Goal: Transaction & Acquisition: Purchase product/service

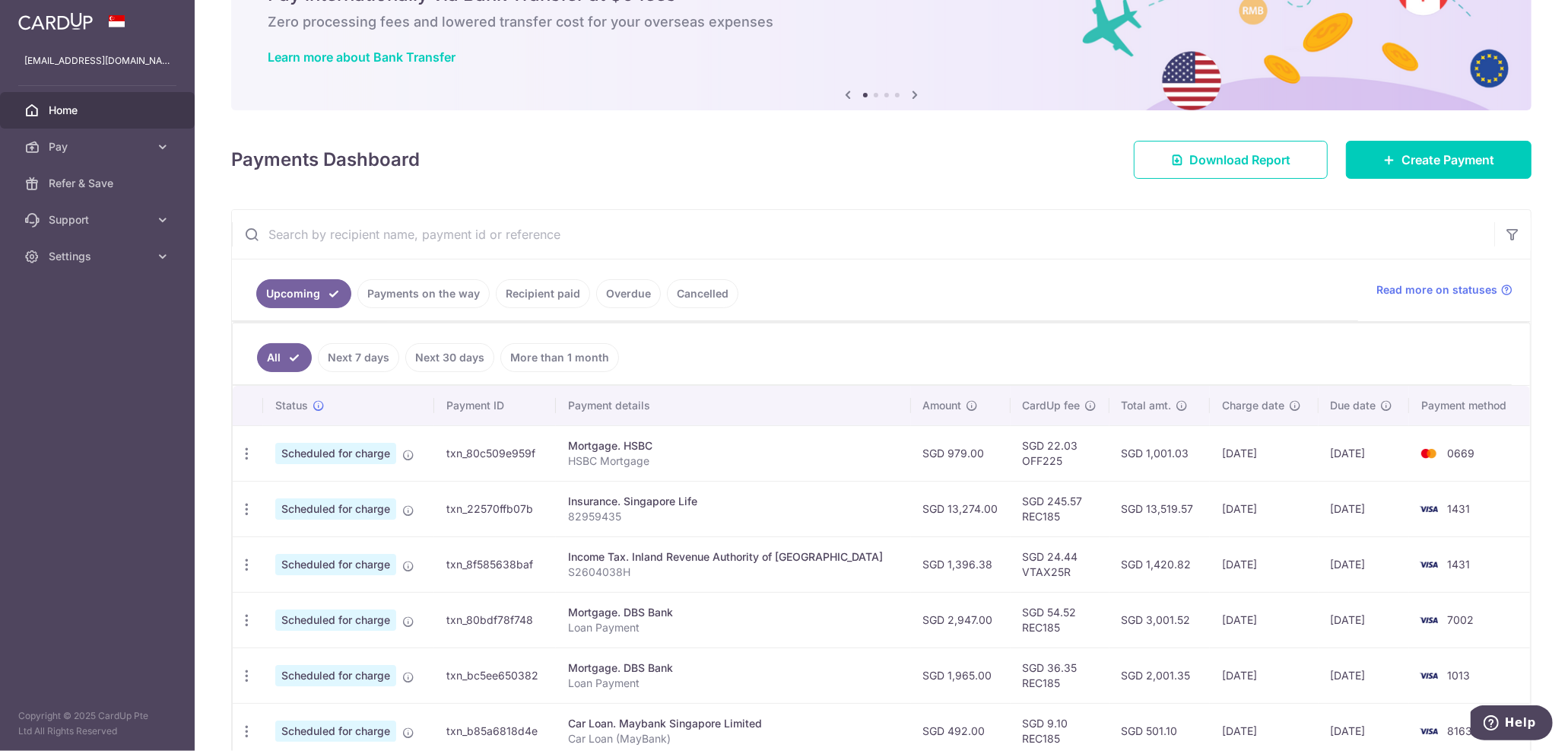
scroll to position [169, 0]
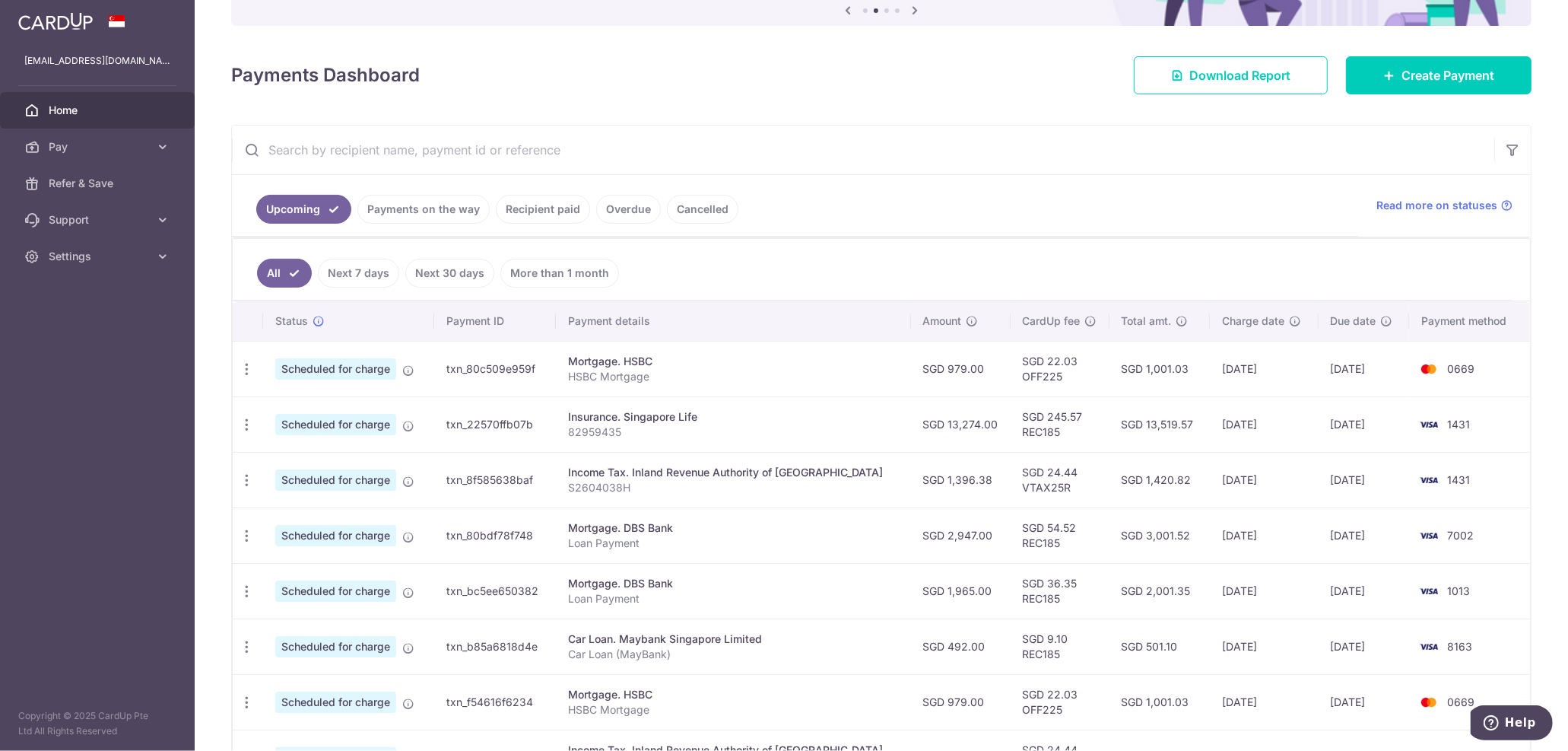
click at [523, 205] on link "Recipient paid" at bounding box center [543, 209] width 94 height 28
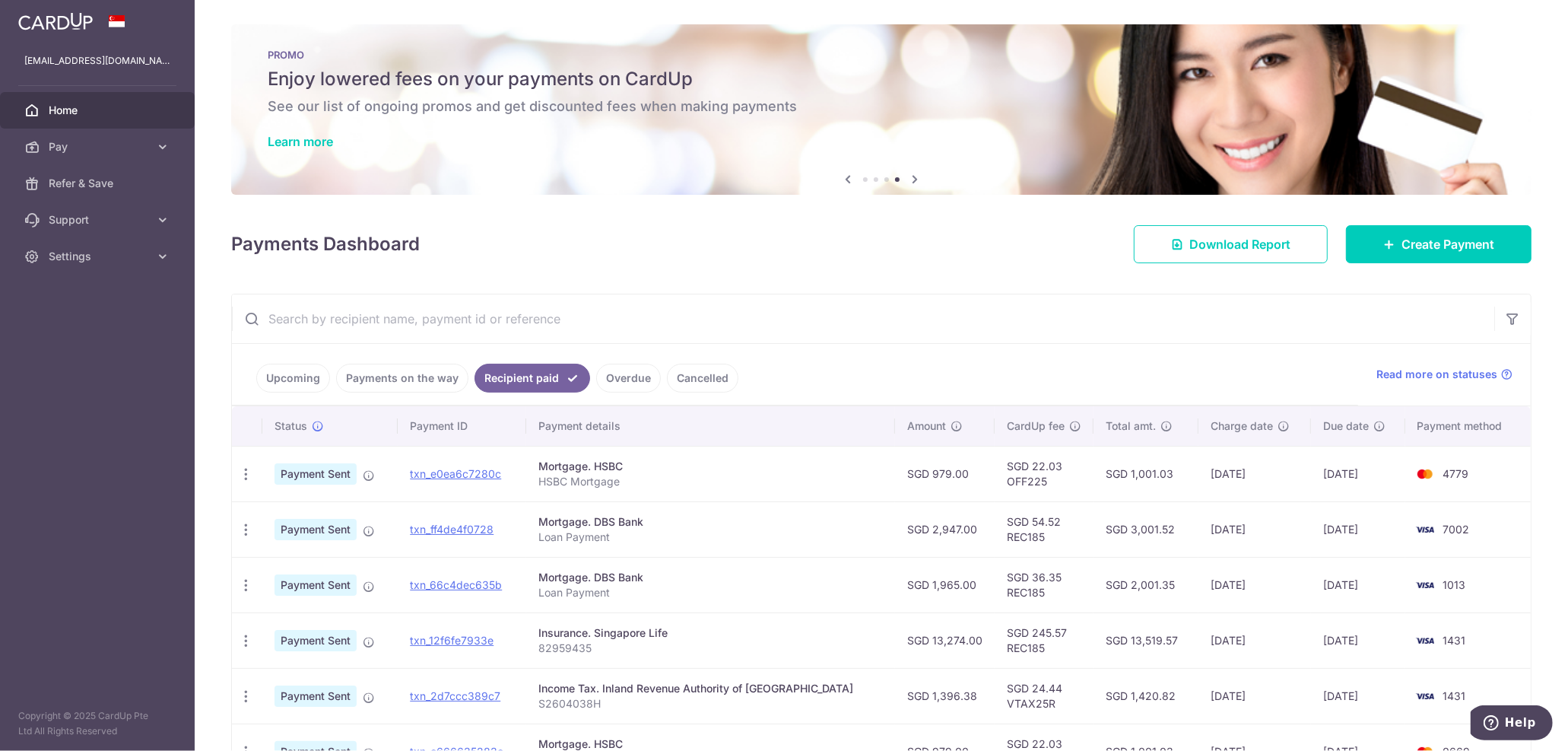
click at [292, 373] on link "Upcoming" at bounding box center [293, 378] width 74 height 28
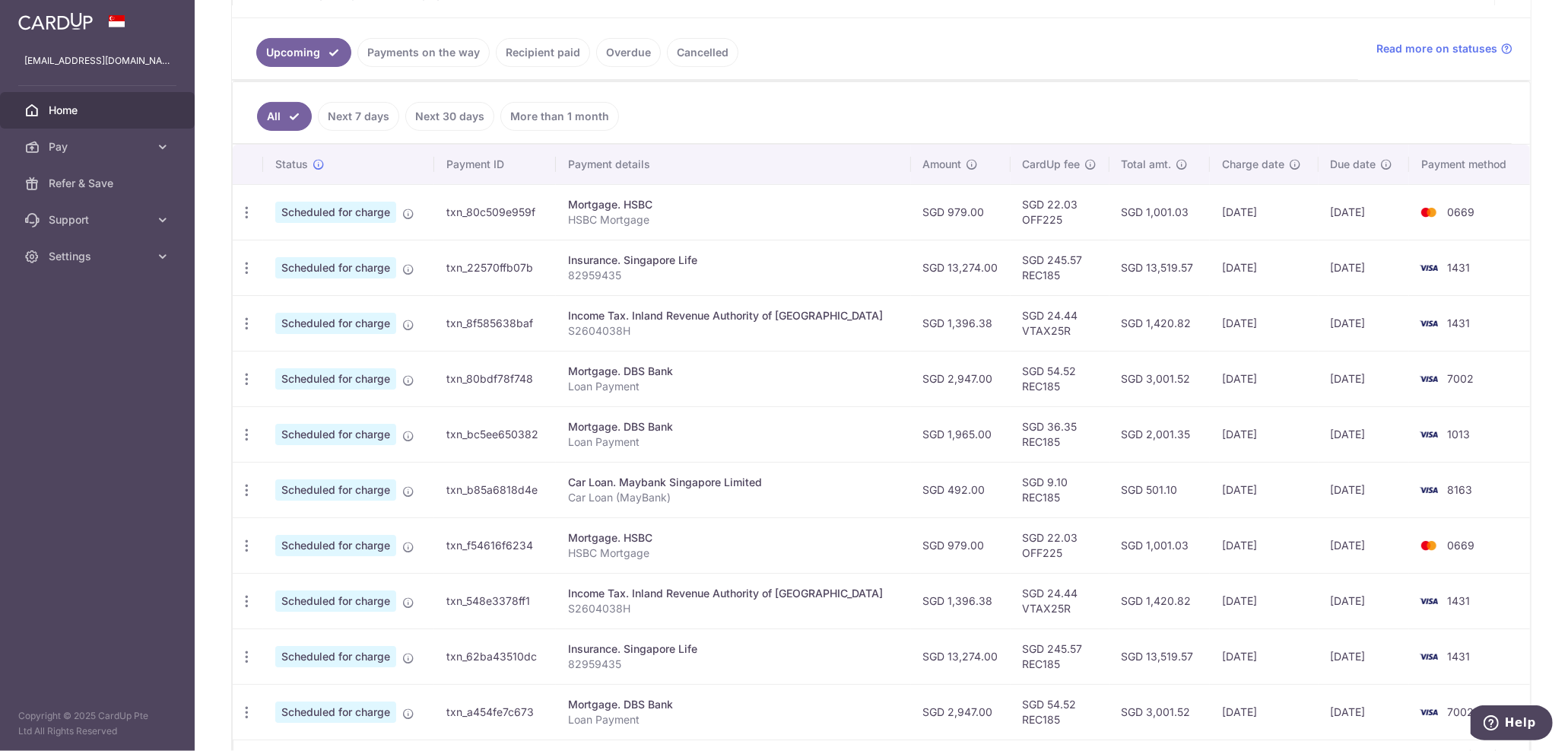
scroll to position [337, 0]
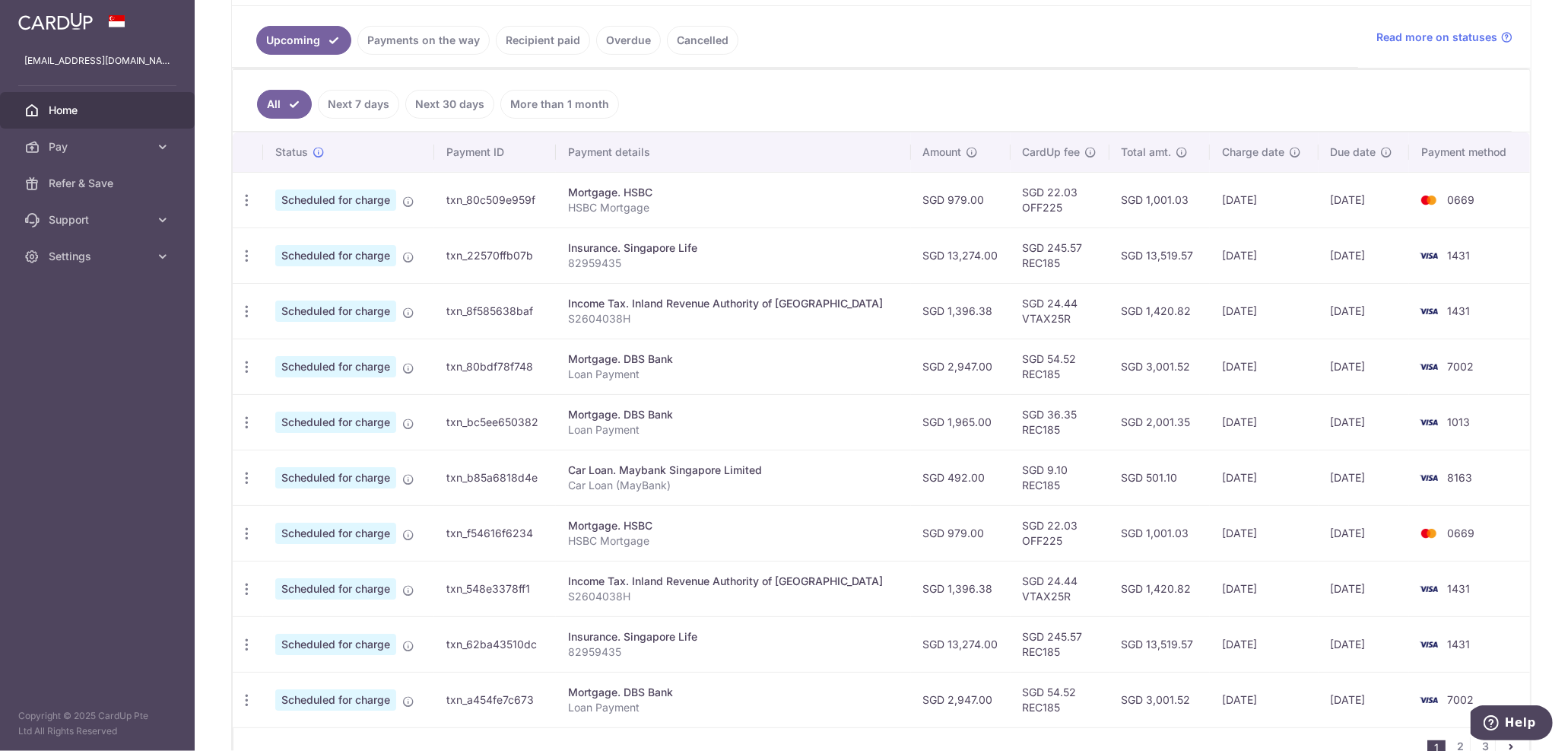
click at [533, 36] on link "Recipient paid" at bounding box center [543, 40] width 94 height 28
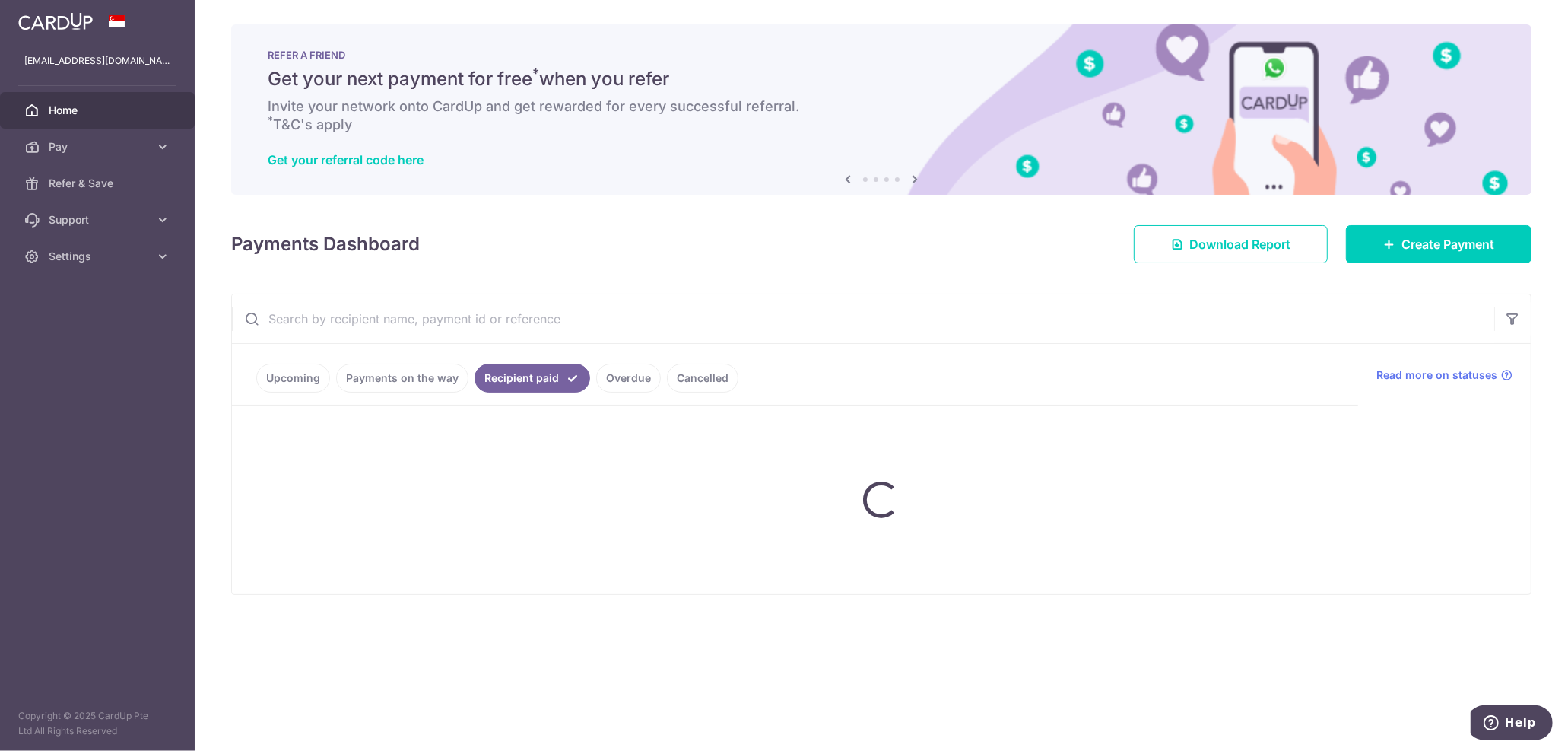
scroll to position [0, 0]
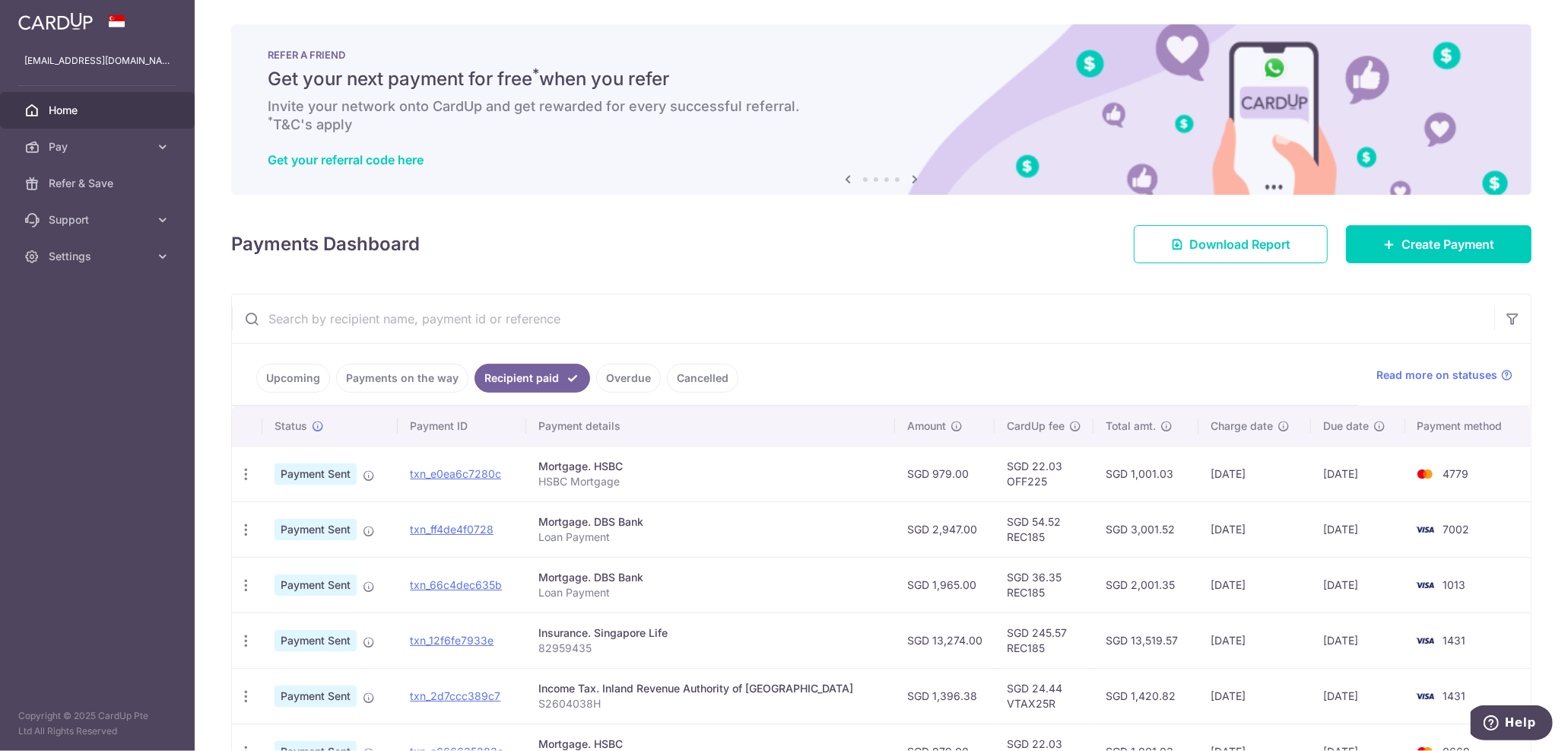
click at [297, 371] on link "Upcoming" at bounding box center [293, 378] width 74 height 28
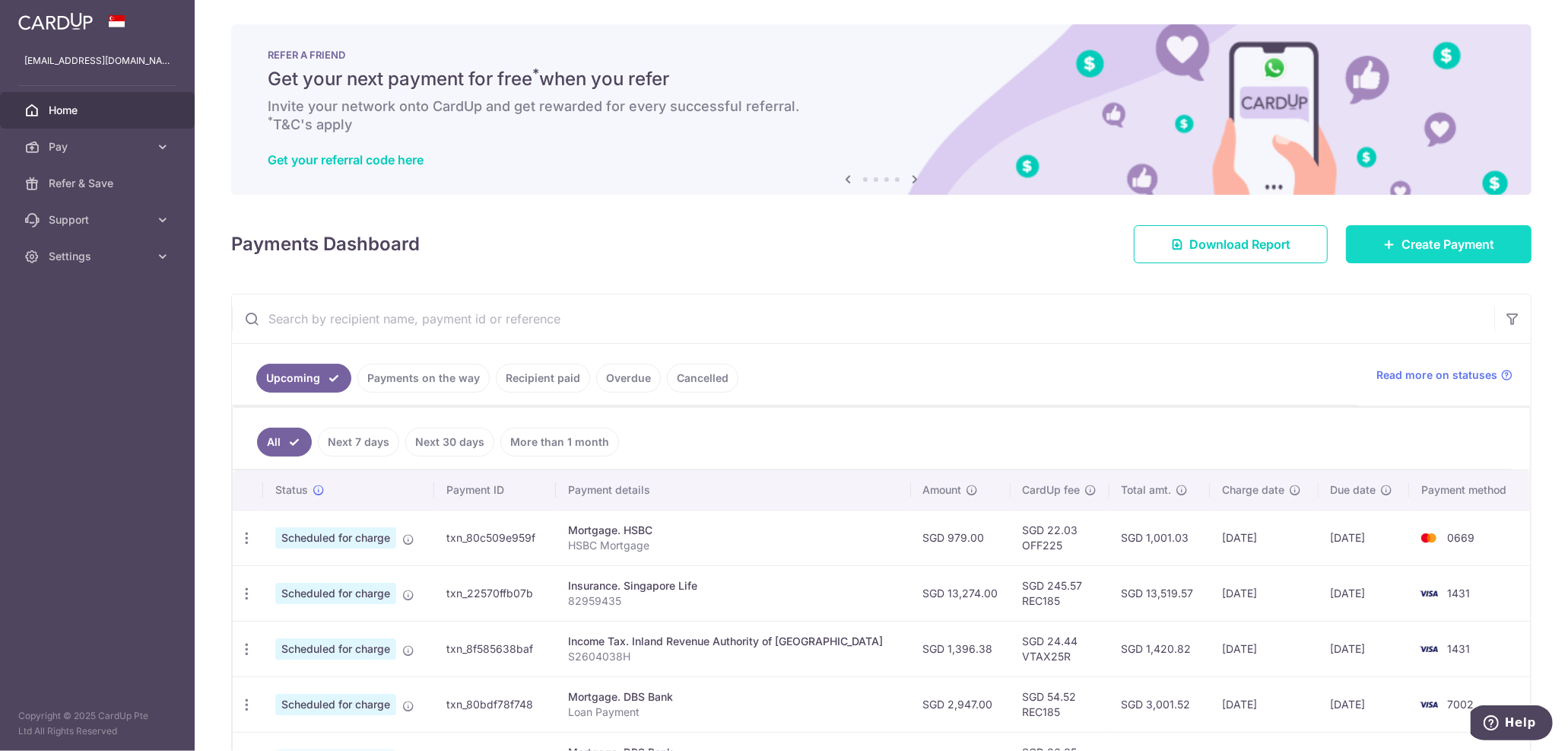
click at [1403, 239] on span "Create Payment" at bounding box center [1448, 244] width 93 height 19
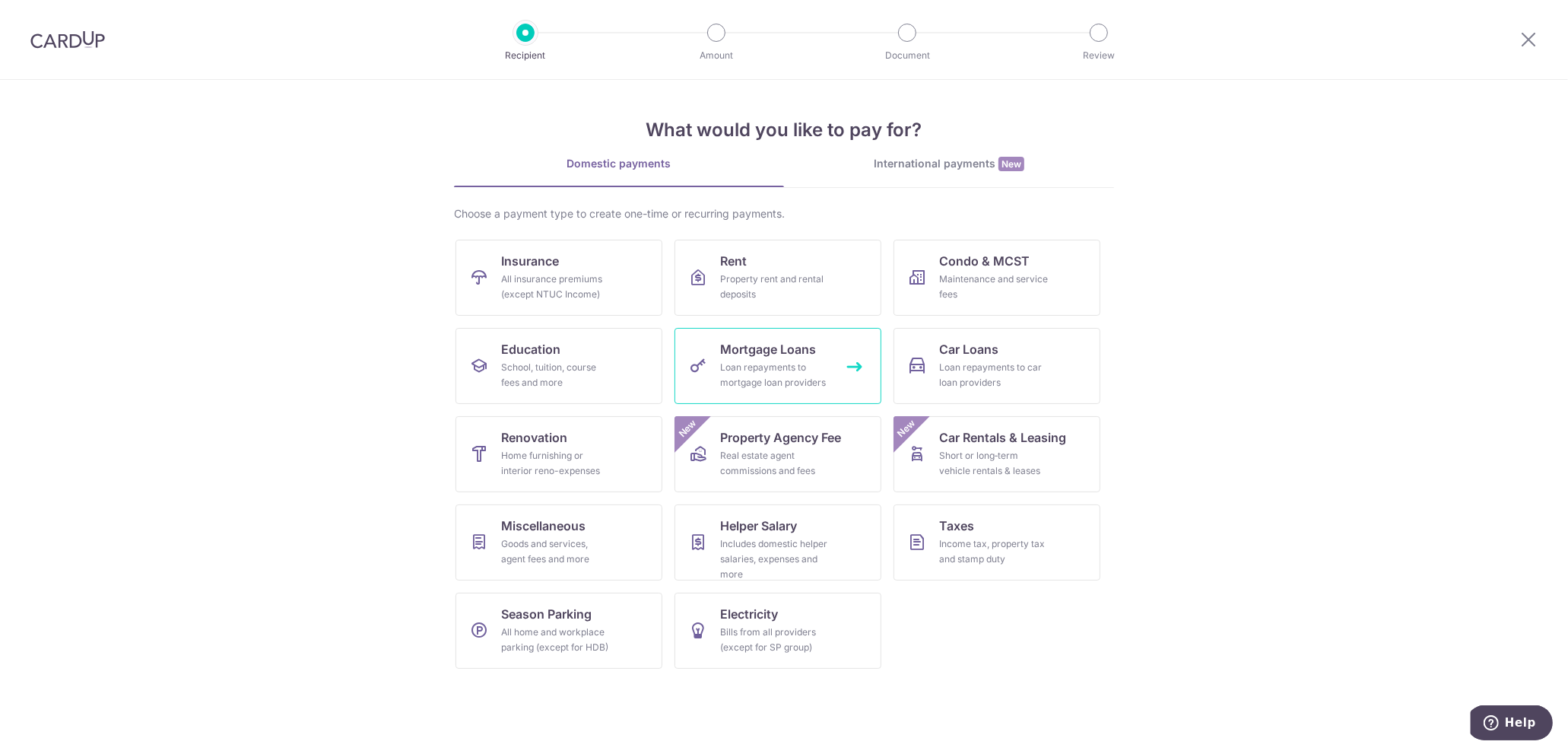
click at [791, 359] on div "Loan repayments to mortgage loan providers" at bounding box center [774, 375] width 109 height 30
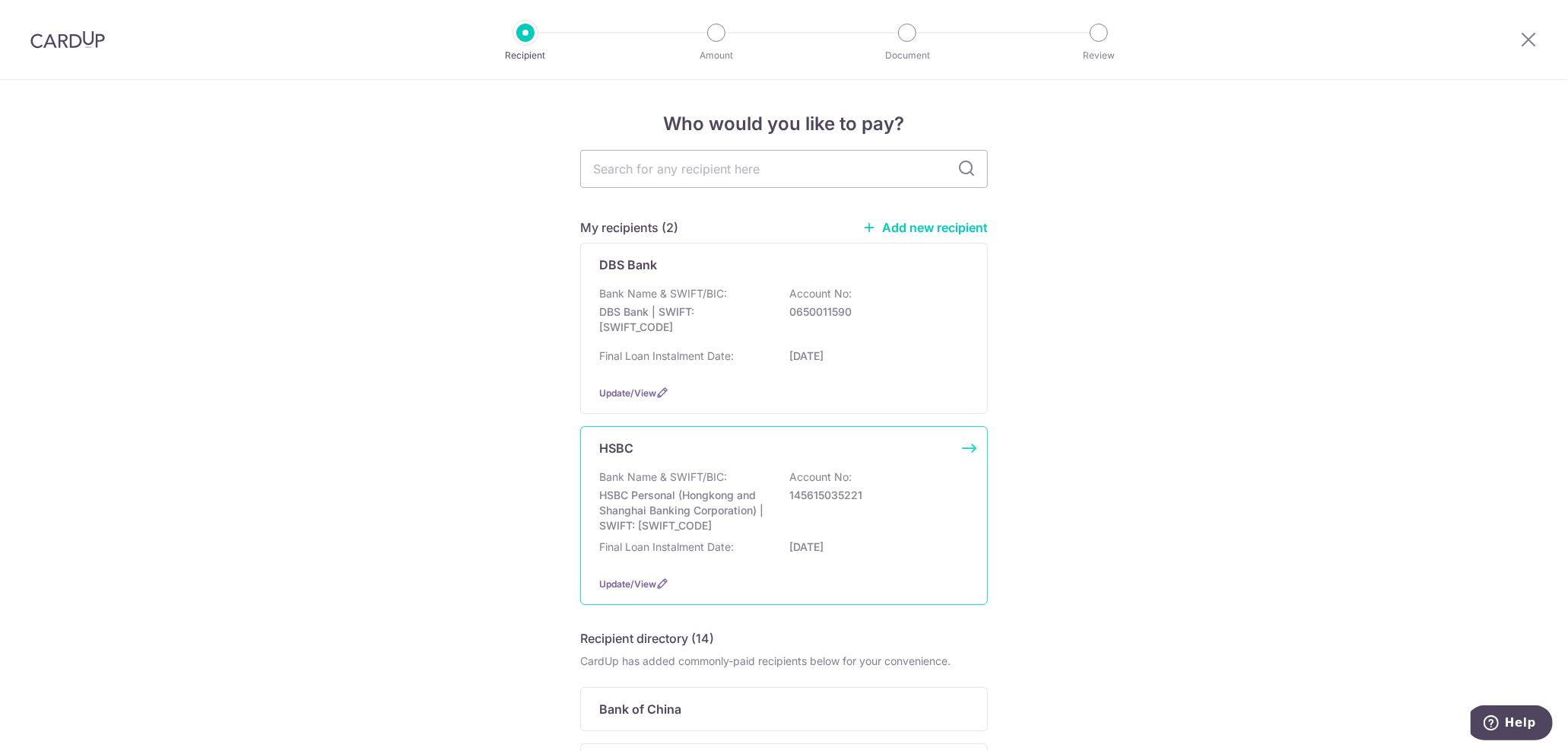
click at [712, 511] on p "HSBC Personal (Hongkong and Shanghai Banking Corporation) | SWIFT: HSBCSGS2XXX" at bounding box center [683, 510] width 170 height 45
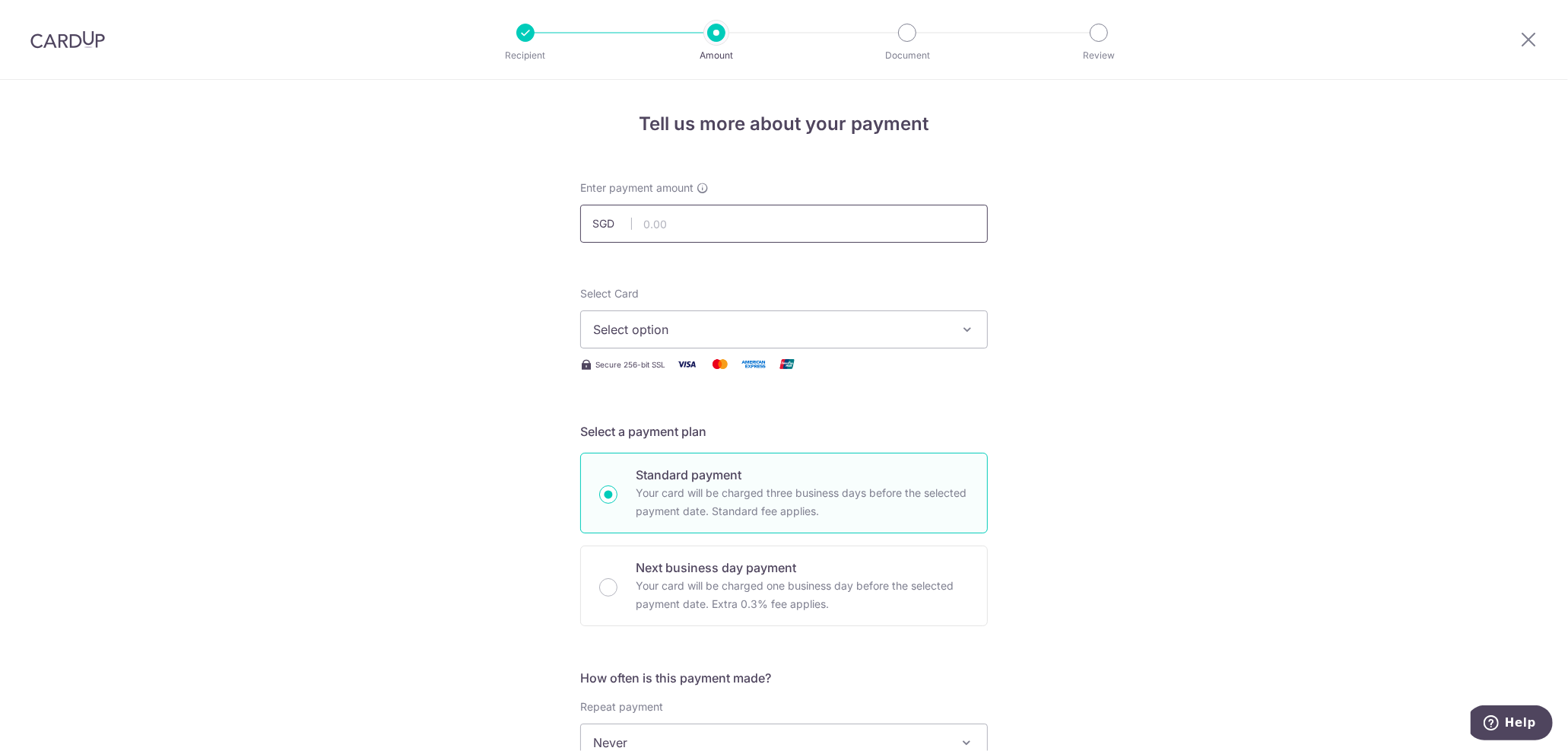
click at [647, 222] on input "text" at bounding box center [784, 223] width 408 height 38
type input "979.00"
click at [671, 327] on span "Select option" at bounding box center [771, 329] width 354 height 19
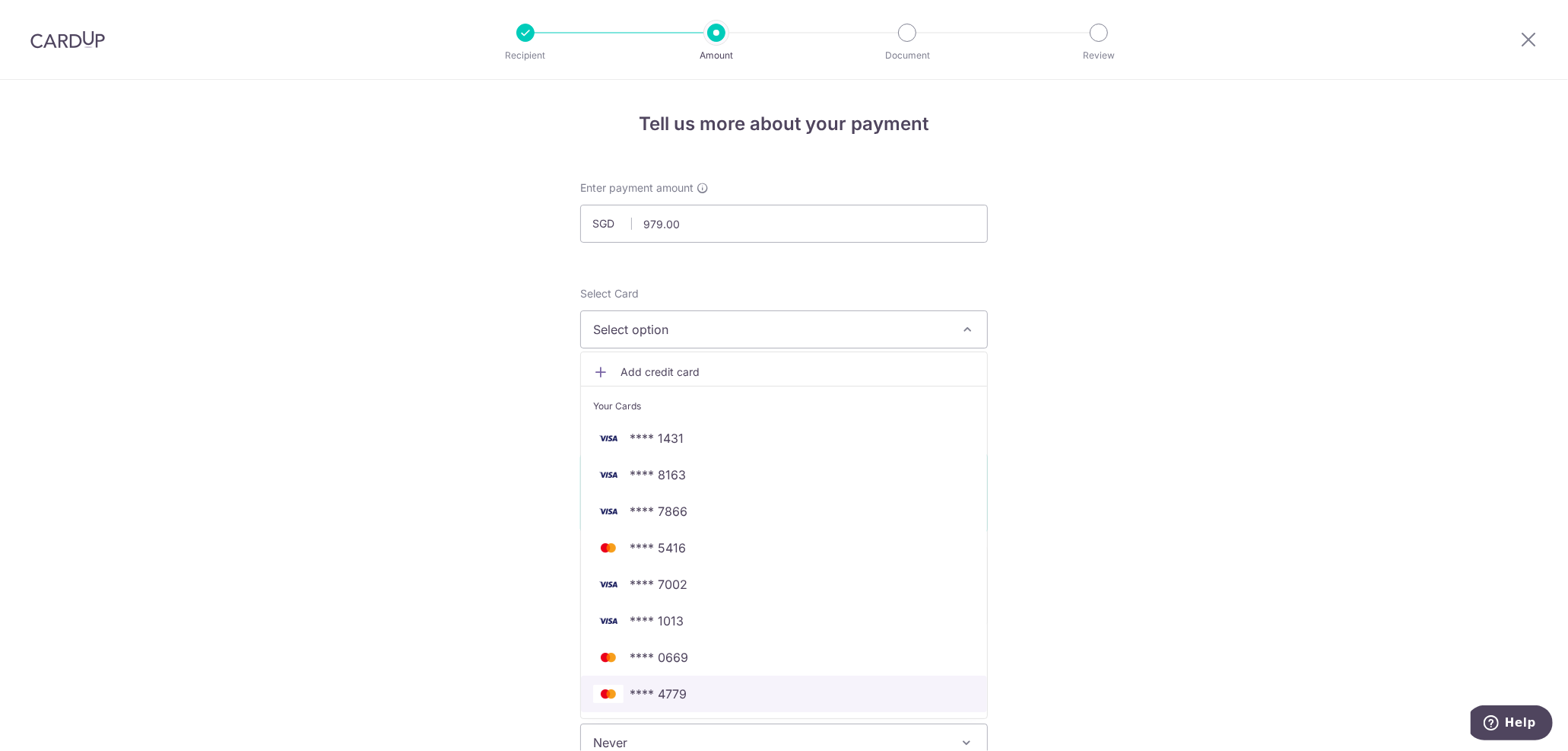
click at [643, 686] on span "**** 4779" at bounding box center [659, 693] width 57 height 19
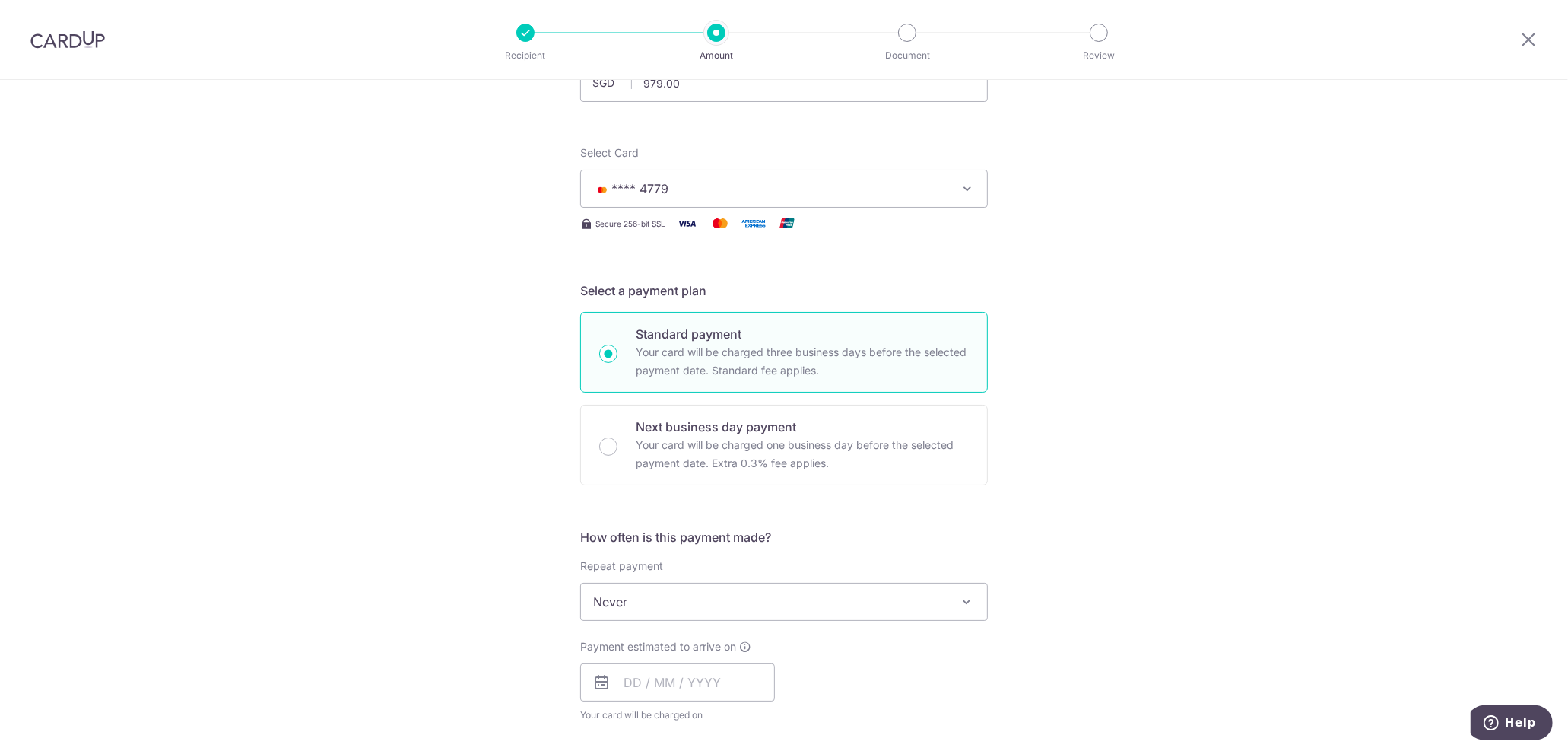
scroll to position [169, 0]
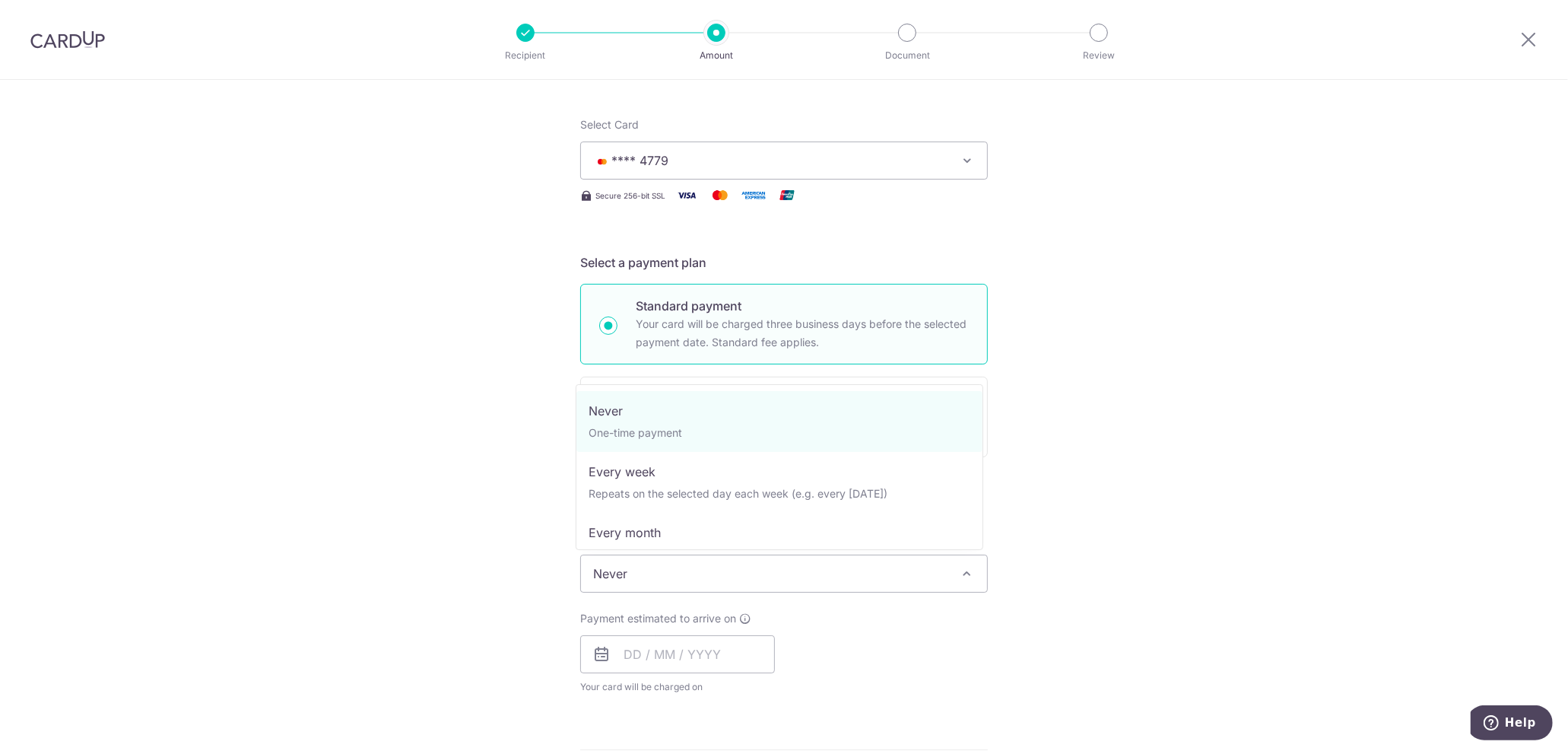
click at [814, 560] on span "Never" at bounding box center [784, 573] width 406 height 36
select select "3"
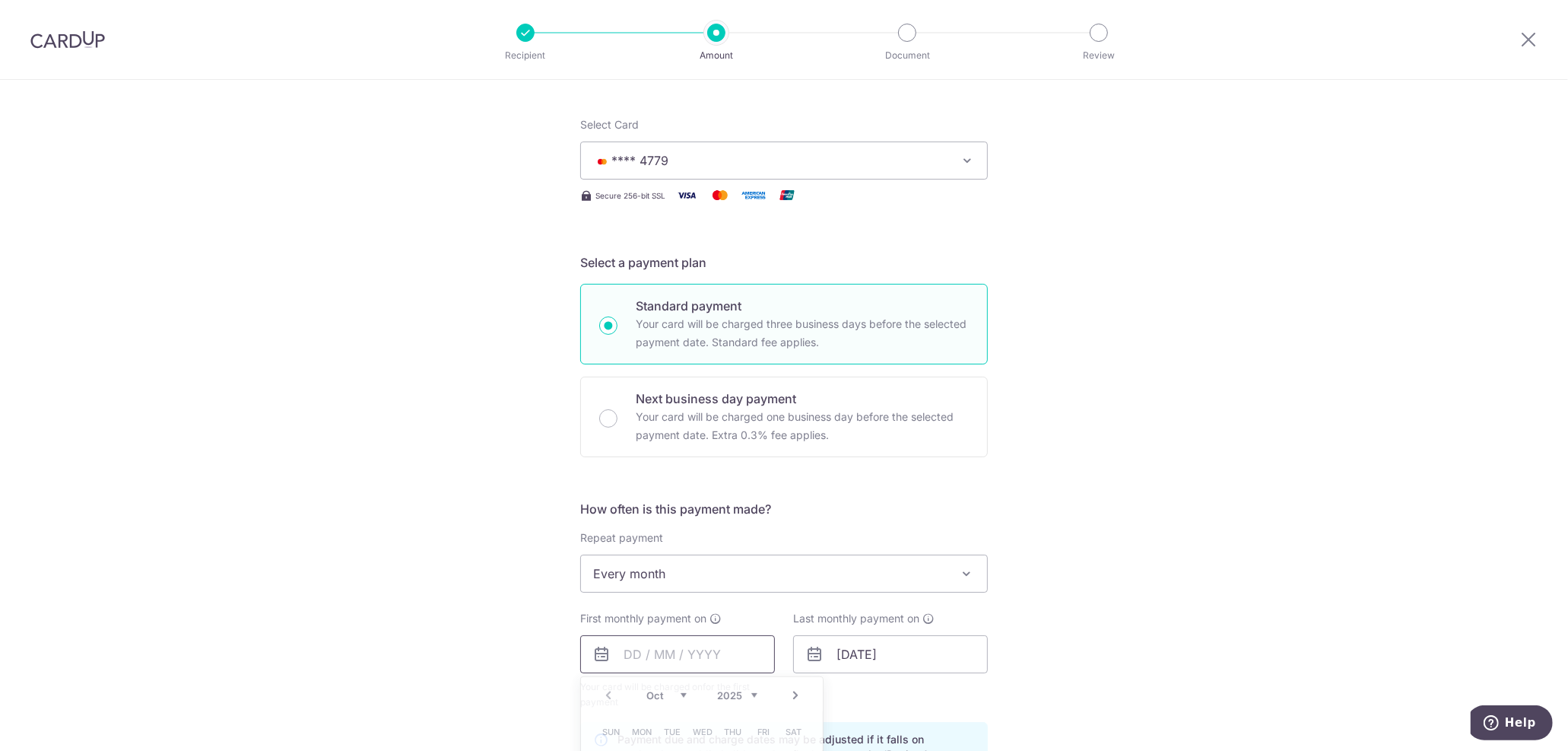
click at [715, 653] on input "text" at bounding box center [677, 654] width 195 height 38
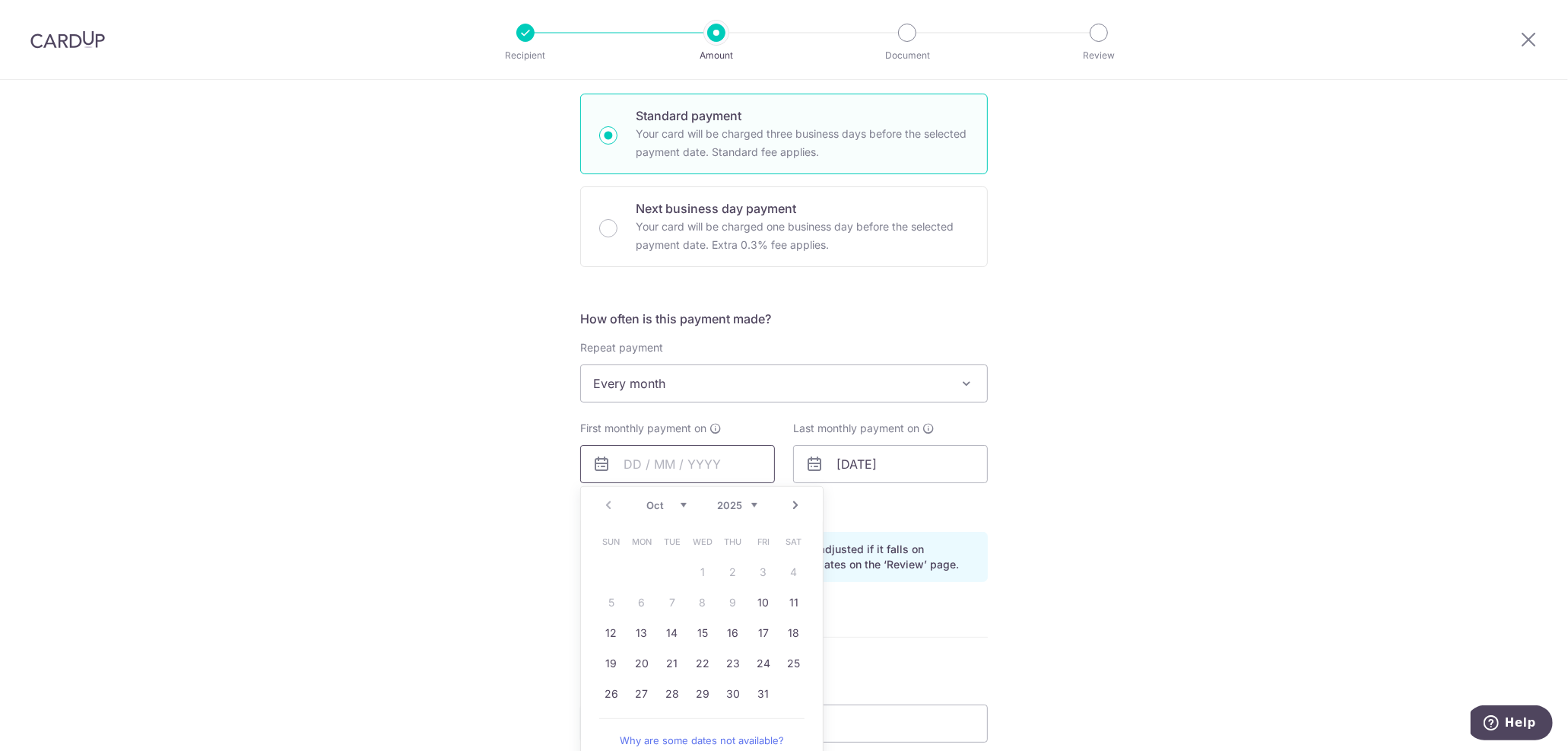
scroll to position [422, 0]
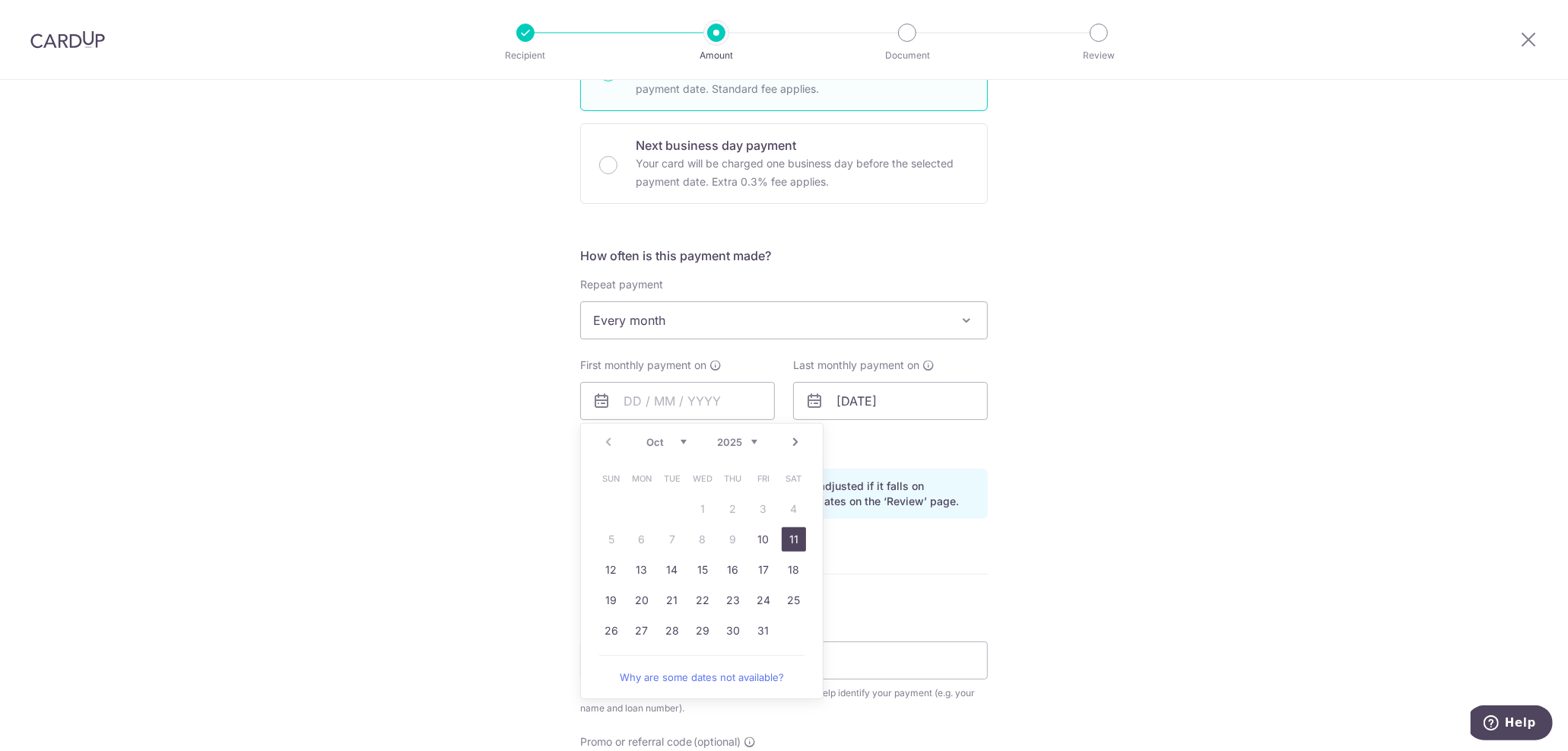
click at [796, 535] on link "11" at bounding box center [794, 538] width 24 height 24
type input "11/10/2025"
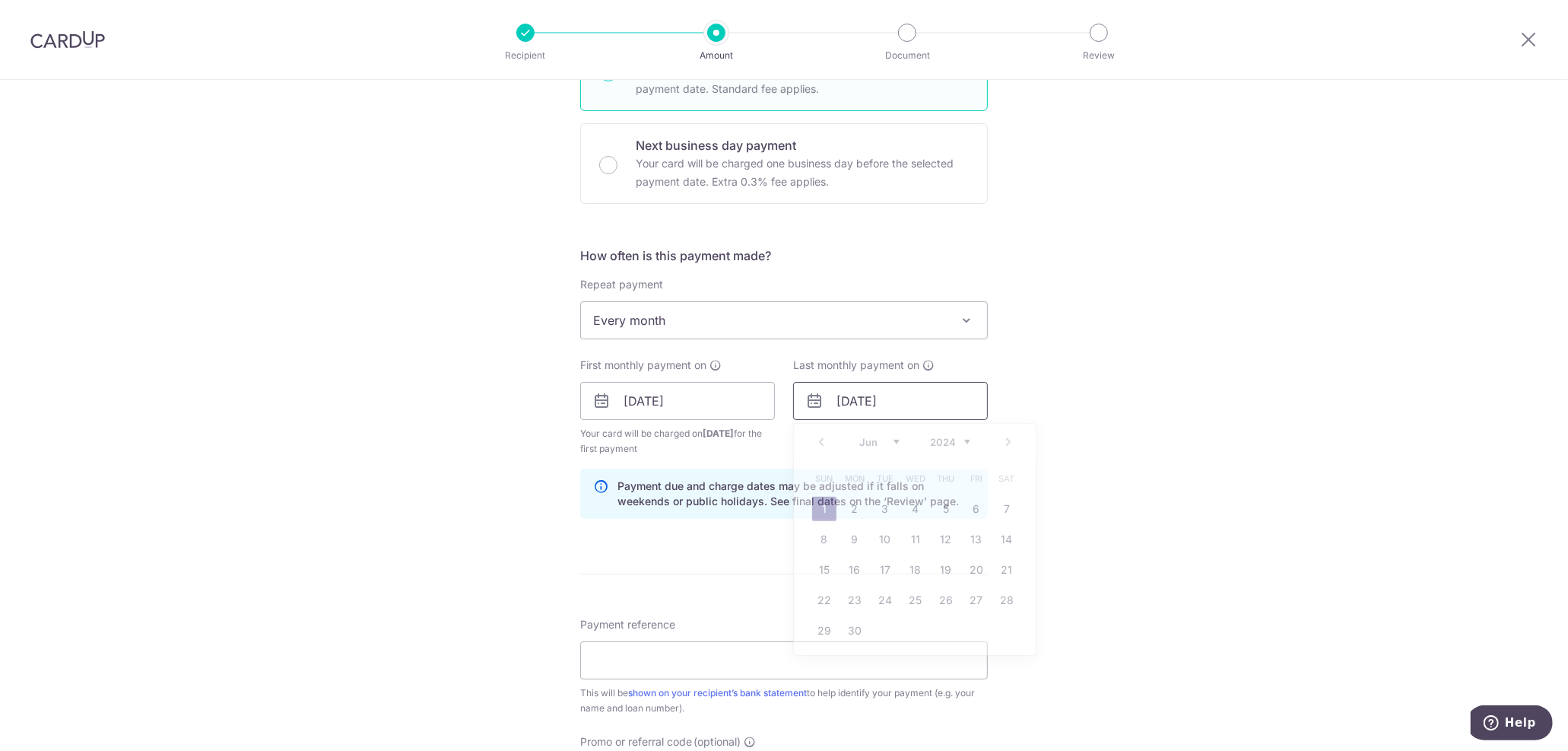
click at [917, 405] on input "01/06/2042" at bounding box center [890, 400] width 195 height 38
click at [957, 437] on select "2024 2025 2026 2027 2028 2029 2030 2031 2032 2033 2034 2035" at bounding box center [950, 442] width 40 height 12
click at [889, 440] on select "Jan Feb Mar Apr May Jun Jul Aug Sep Oct Nov Dec" at bounding box center [879, 442] width 40 height 12
click at [820, 562] on link "11" at bounding box center [824, 569] width 24 height 24
type input "11/01/2026"
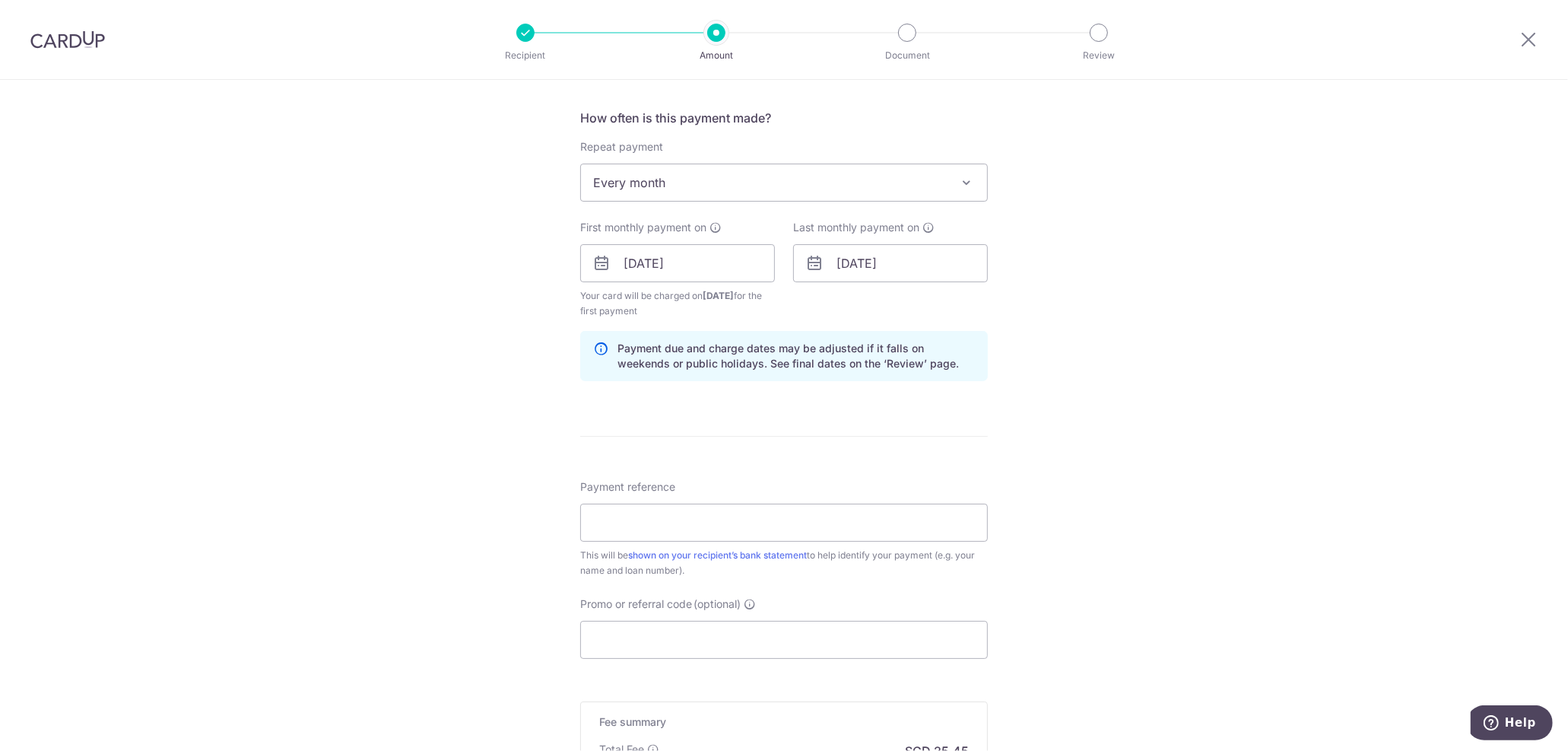
scroll to position [591, 0]
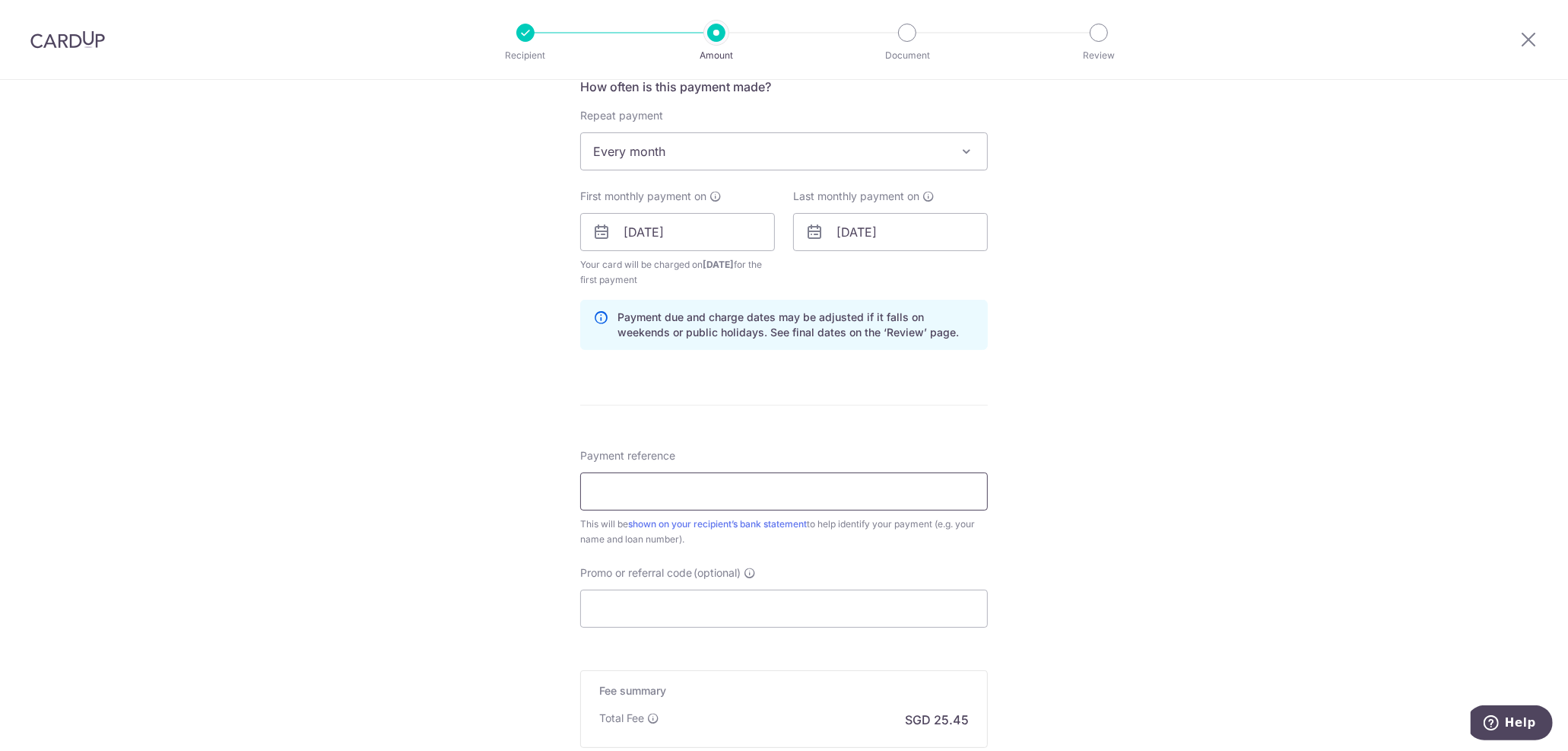
click at [624, 491] on input "Payment reference" at bounding box center [784, 491] width 408 height 38
type input "HSBC Mortgage"
click at [594, 610] on input "Promo or referral code (optional)" at bounding box center [784, 608] width 408 height 38
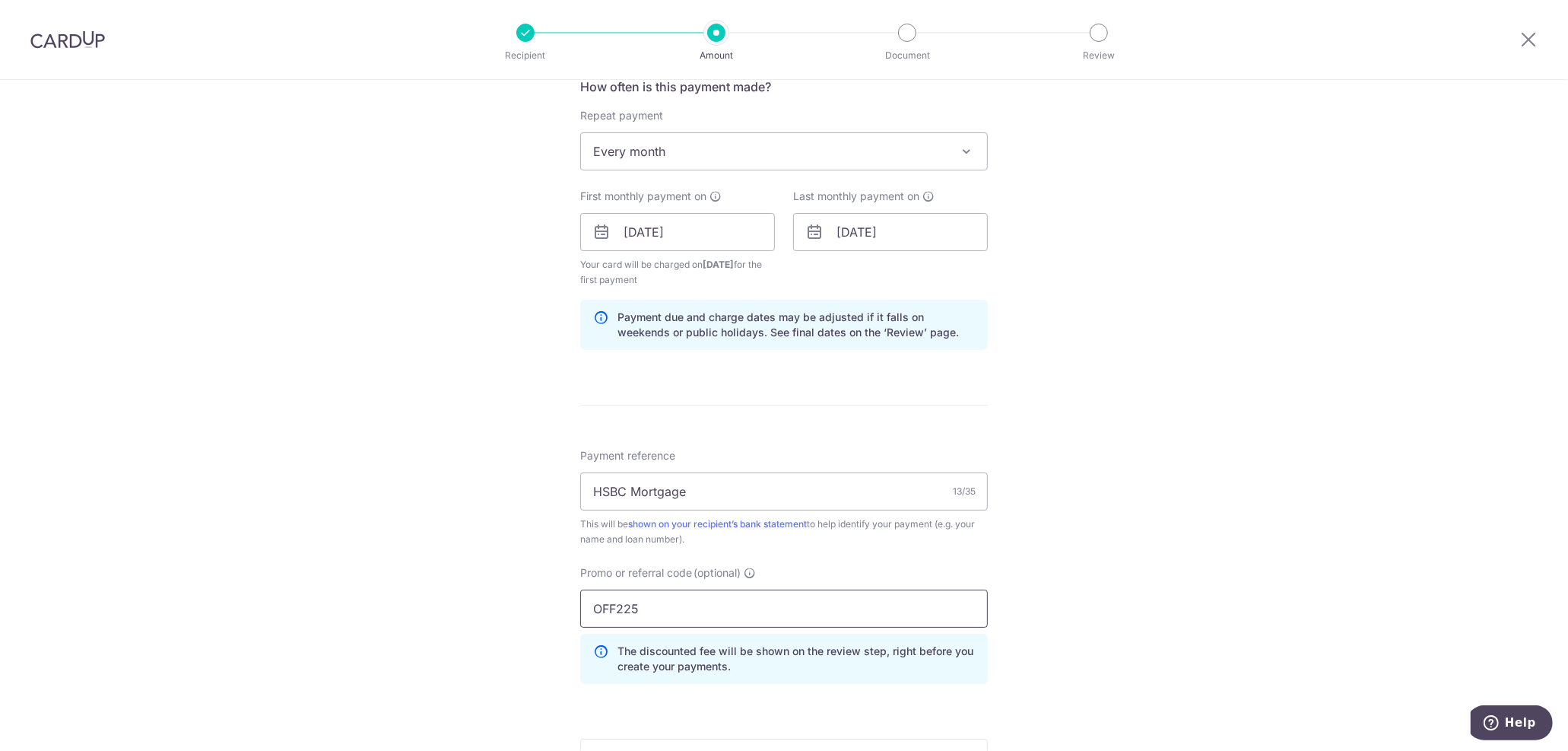
type input "OFF225"
click at [1151, 525] on div "Tell us more about your payment Enter payment amount SGD 979.00 979.00 Select C…" at bounding box center [784, 250] width 1568 height 1522
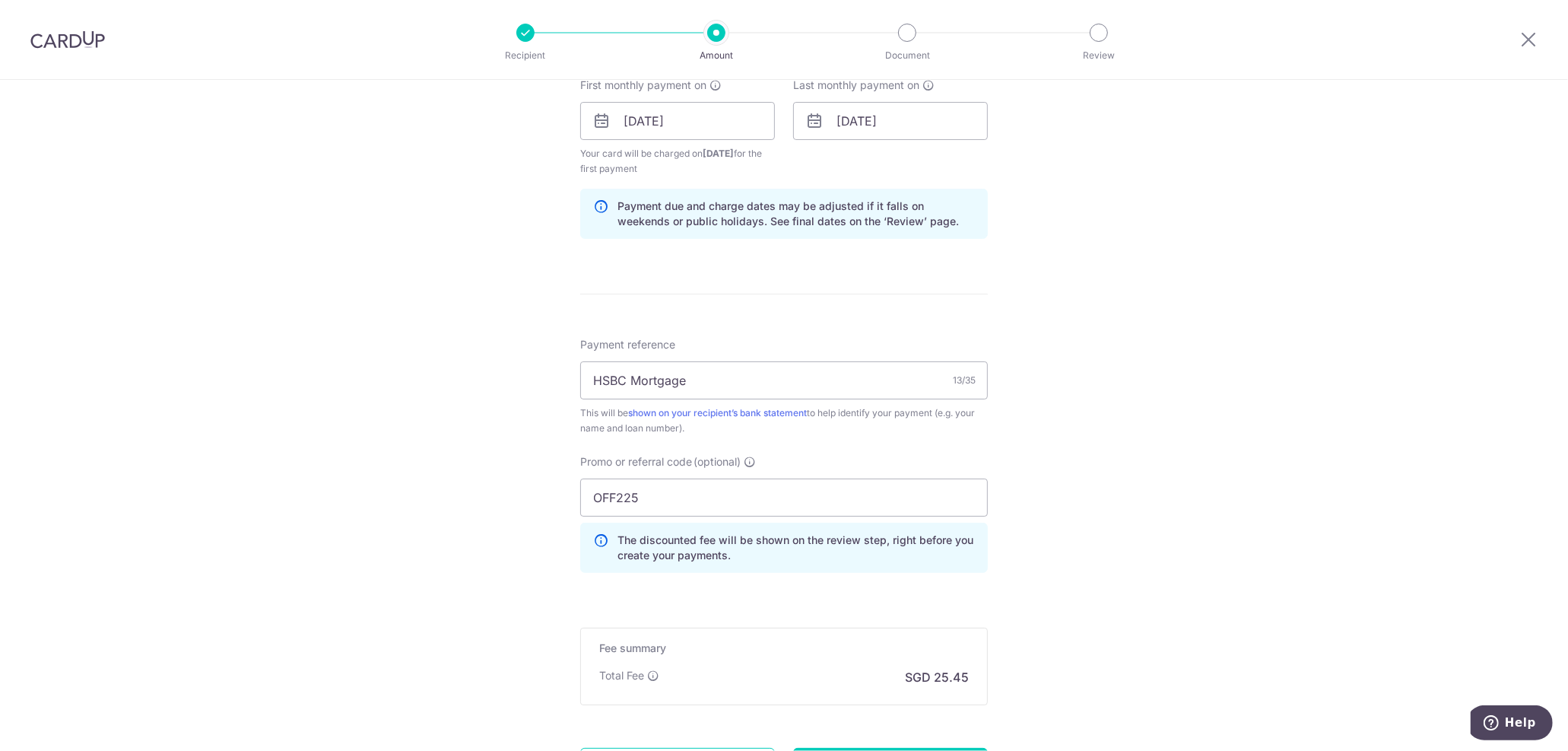
scroll to position [761, 0]
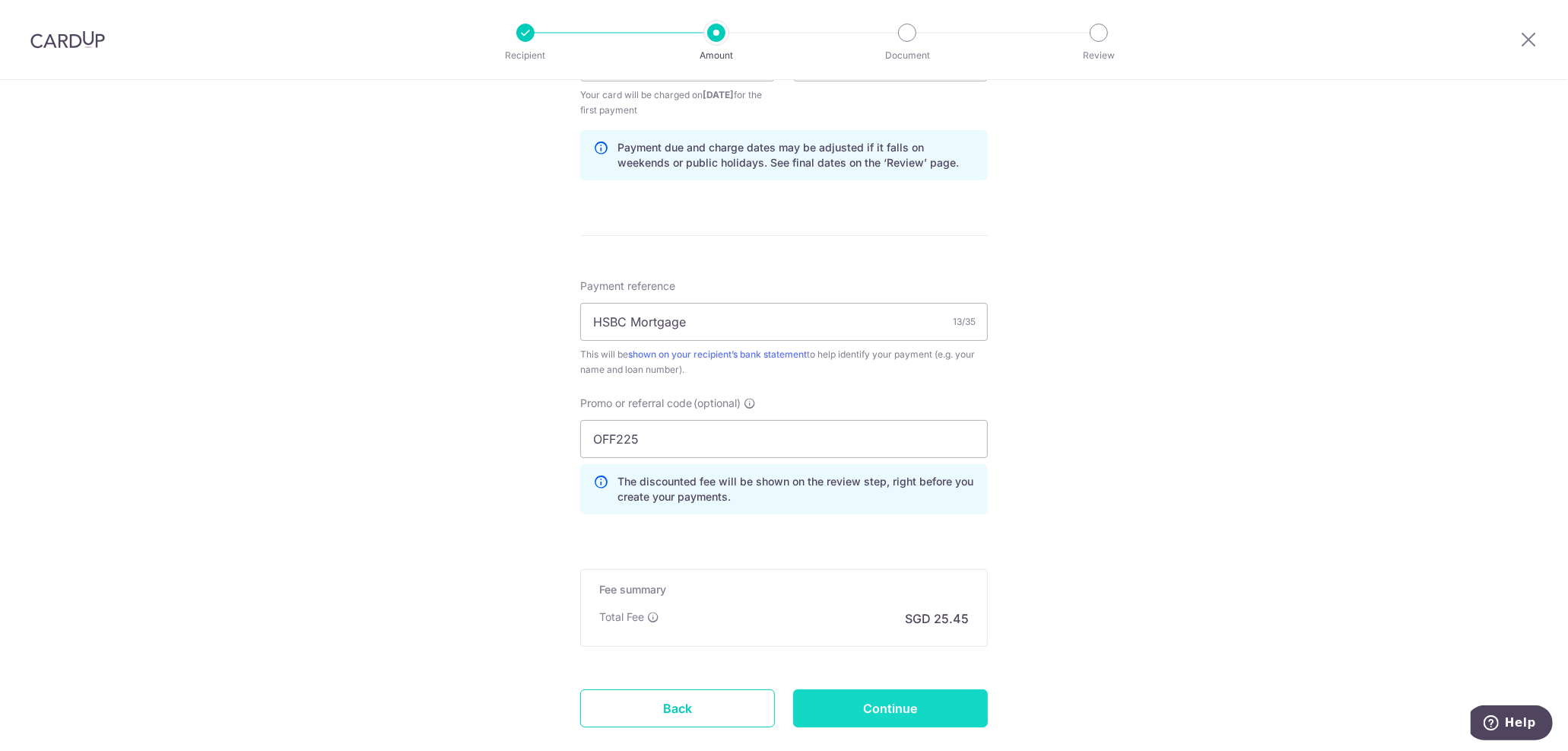
click at [907, 702] on input "Continue" at bounding box center [890, 707] width 195 height 38
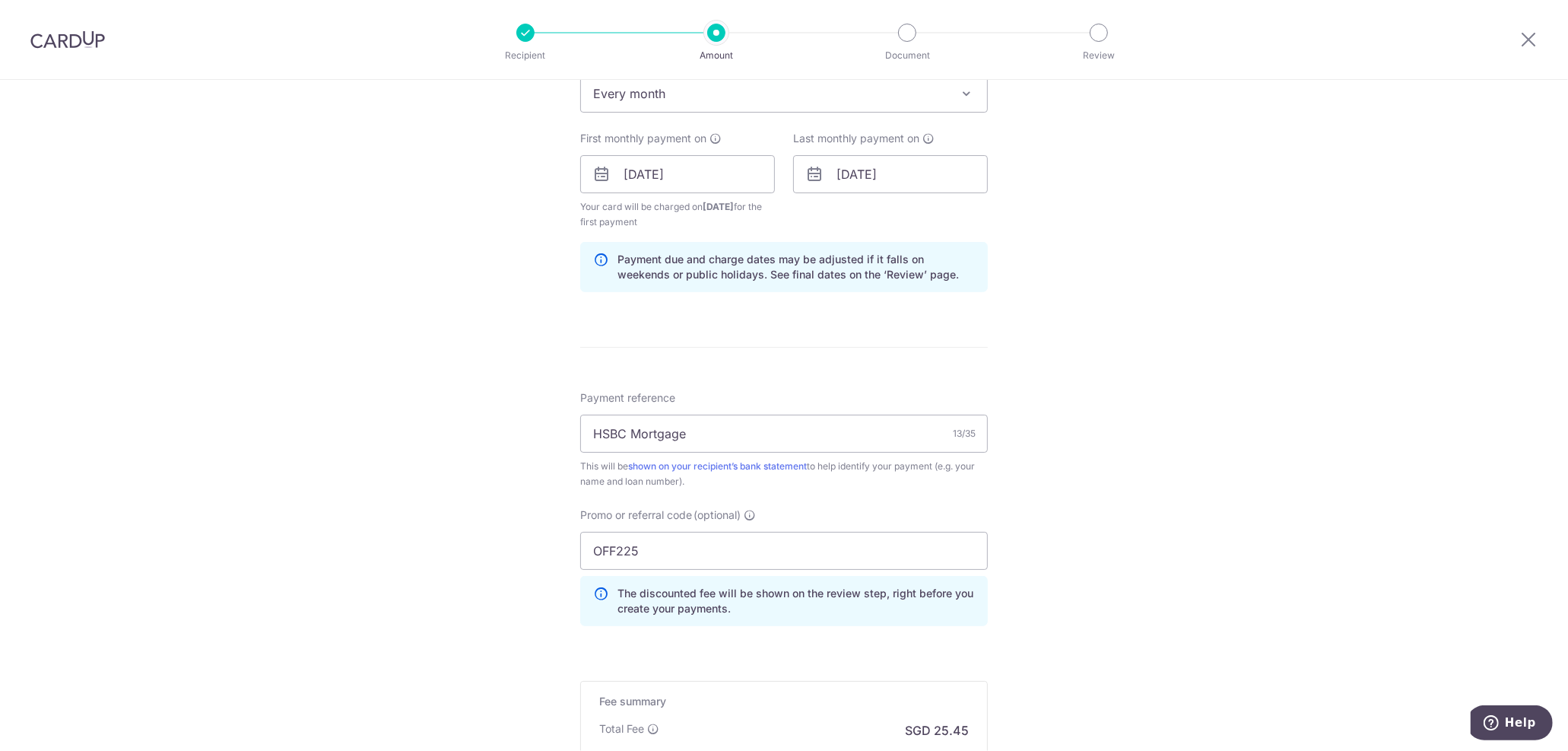
scroll to position [337, 0]
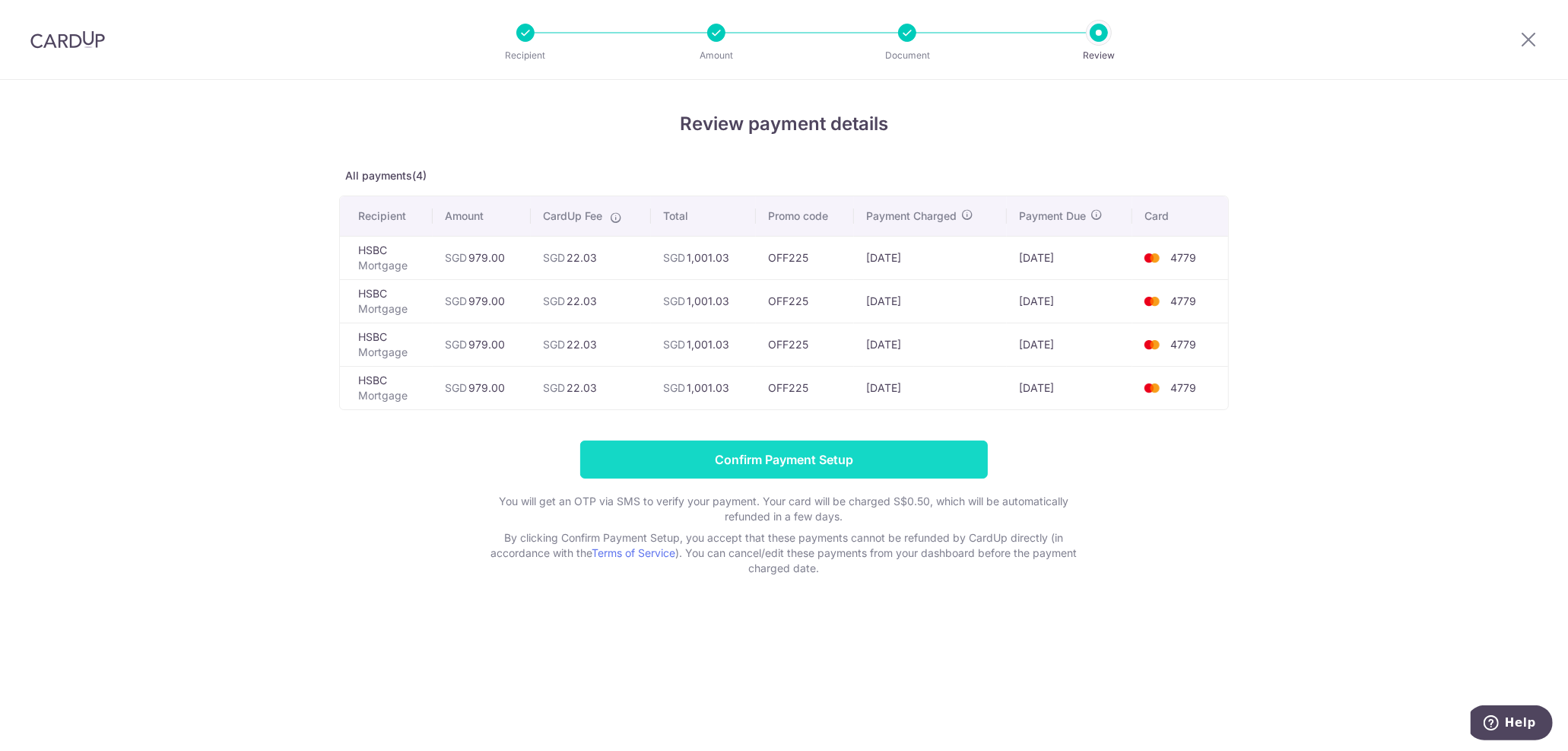
click at [820, 454] on input "Confirm Payment Setup" at bounding box center [784, 459] width 408 height 38
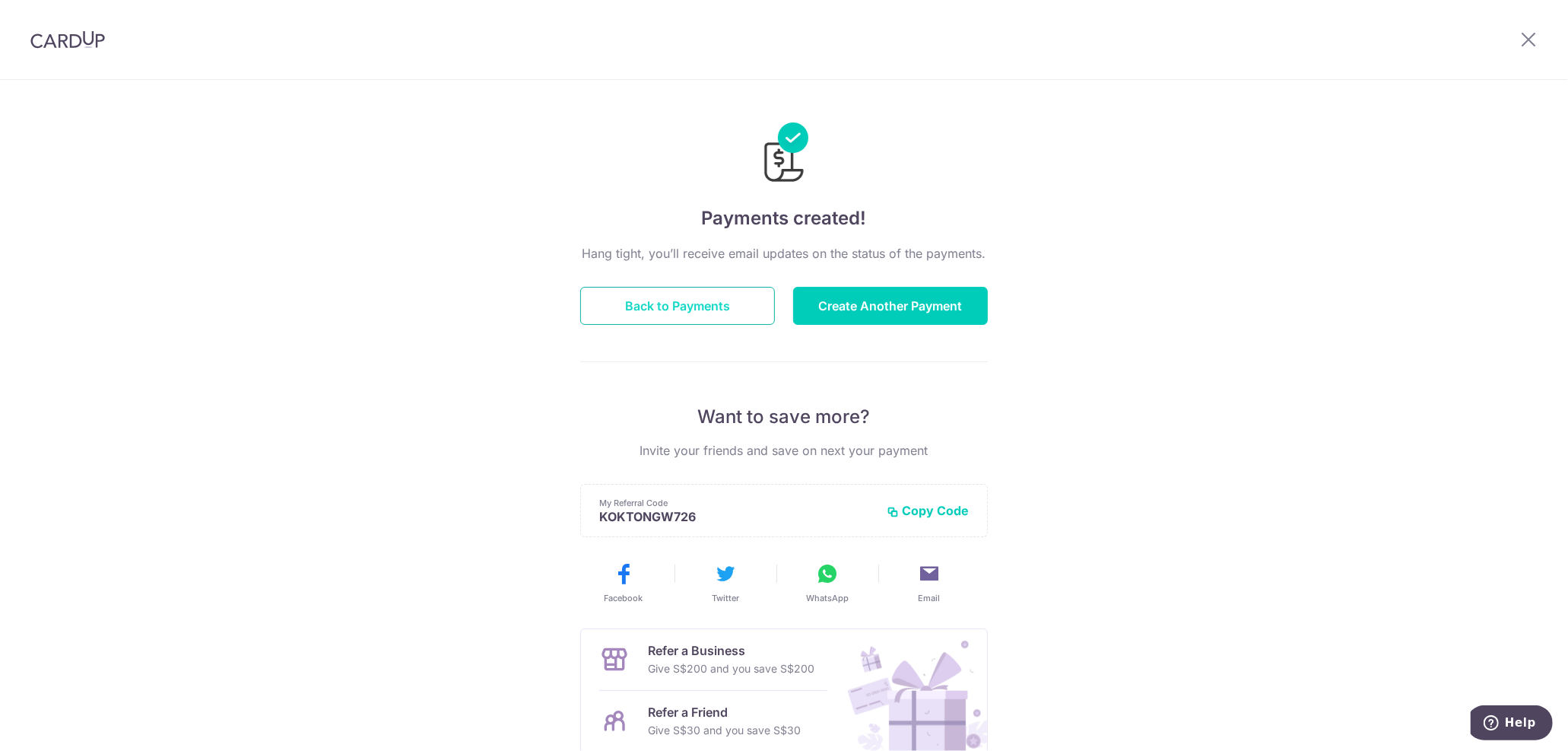
click at [675, 300] on button "Back to Payments" at bounding box center [677, 305] width 195 height 38
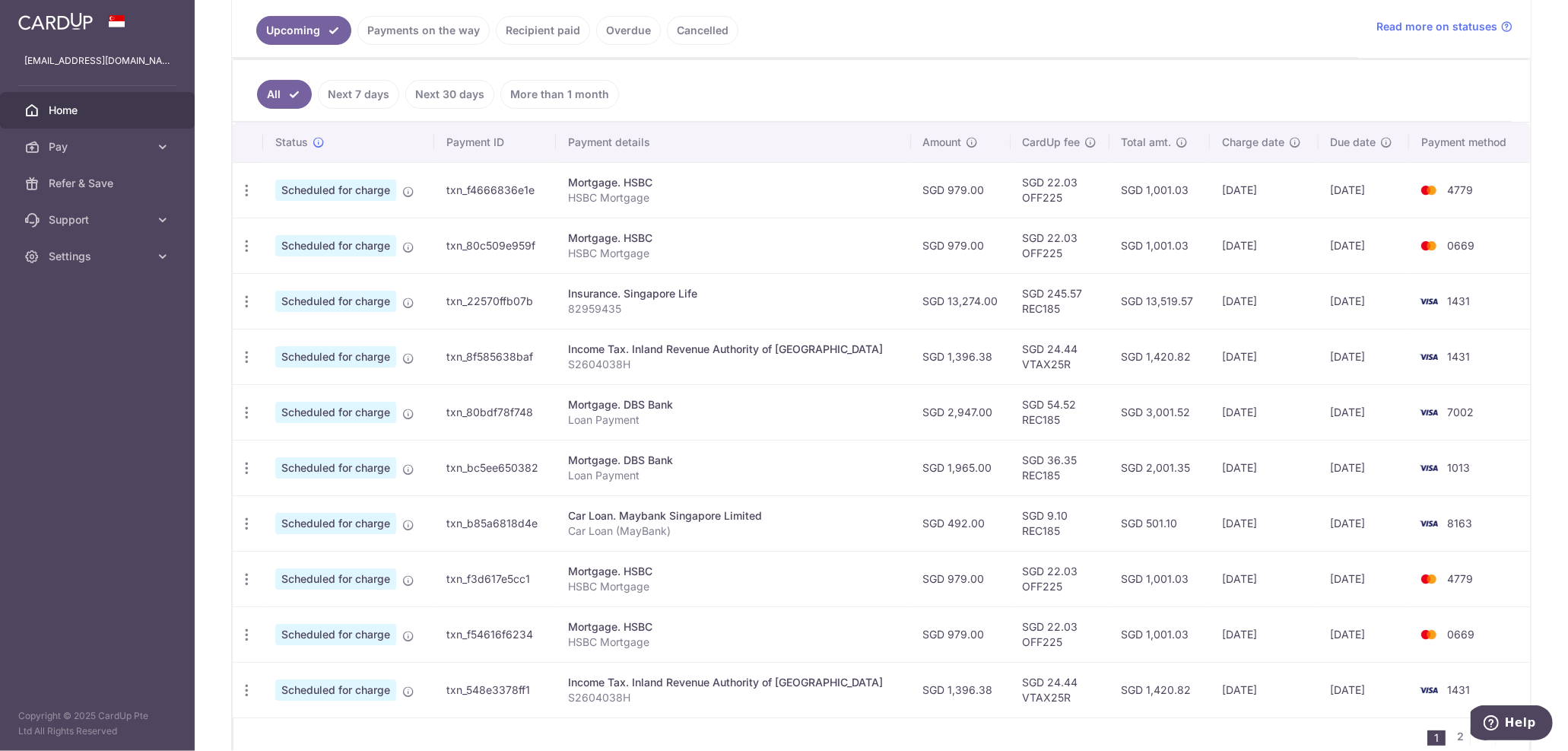
scroll to position [330, 0]
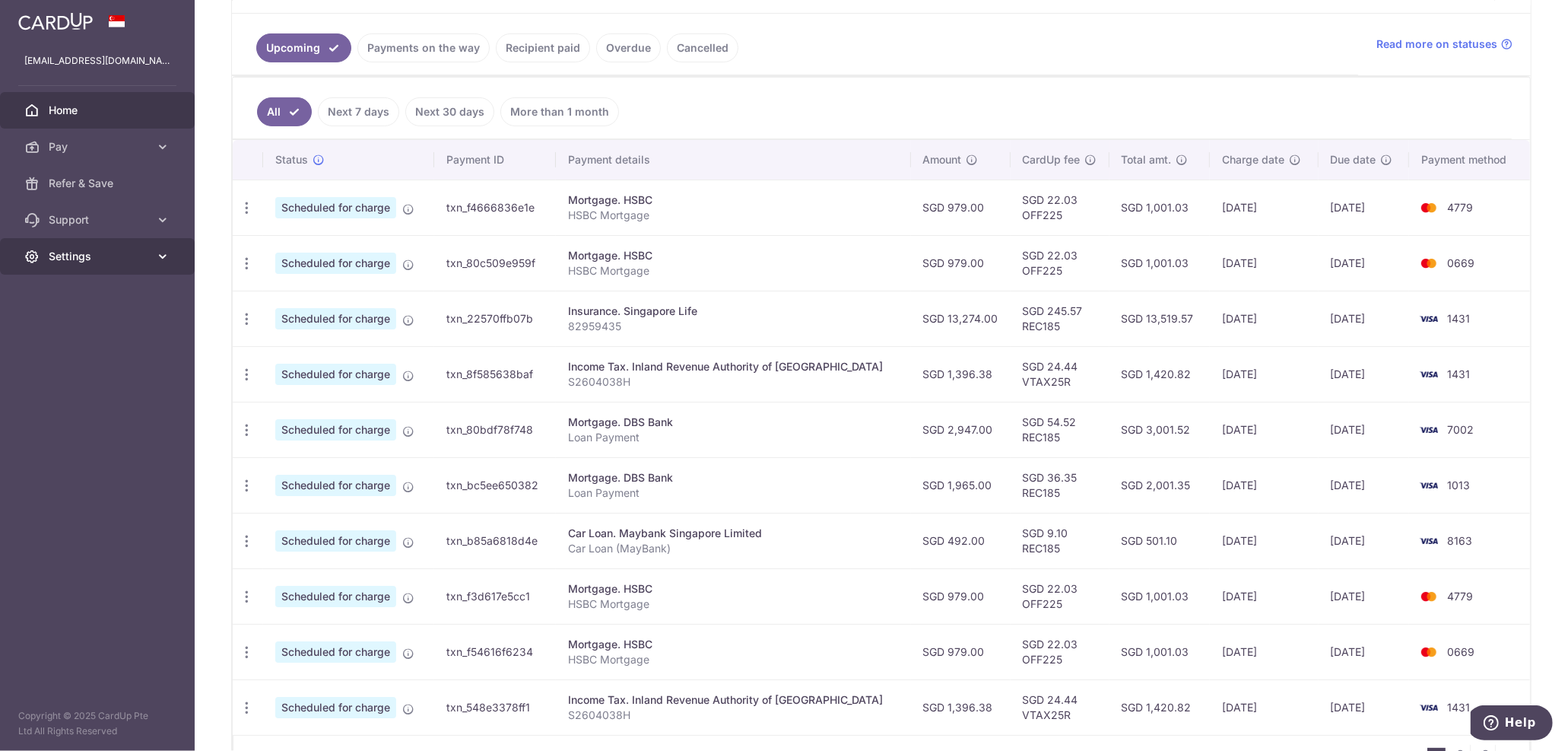
click at [55, 262] on span "Settings" at bounding box center [99, 255] width 101 height 15
click at [52, 327] on span "Logout" at bounding box center [99, 329] width 101 height 15
